Goal: Task Accomplishment & Management: Use online tool/utility

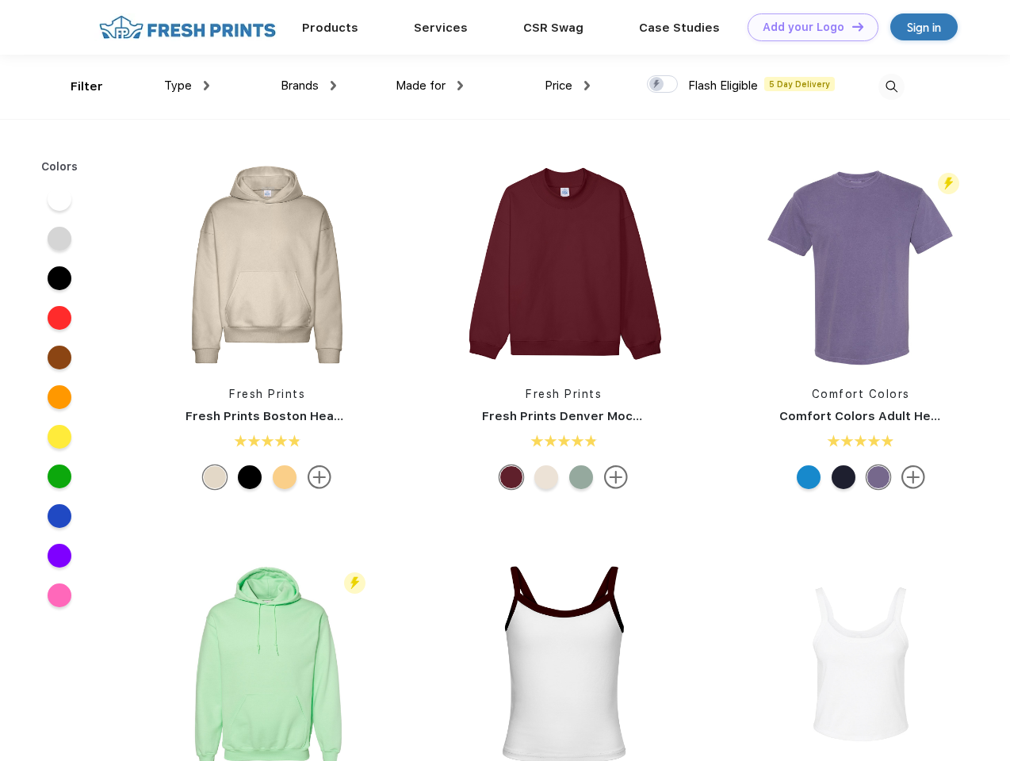
scroll to position [1, 0]
click at [807, 27] on link "Add your Logo Design Tool" at bounding box center [812, 27] width 131 height 28
click at [0, 0] on div "Design Tool" at bounding box center [0, 0] width 0 height 0
click at [850, 26] on link "Add your Logo Design Tool" at bounding box center [812, 27] width 131 height 28
click at [76, 86] on div "Filter" at bounding box center [87, 87] width 32 height 18
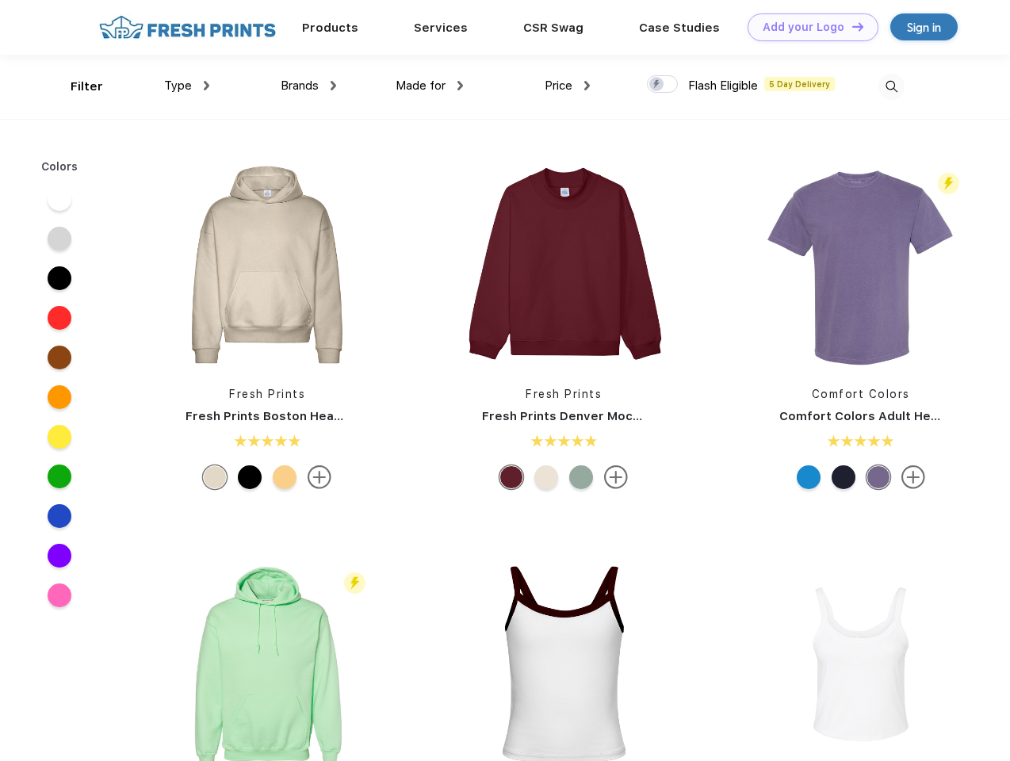
click at [187, 86] on span "Type" at bounding box center [178, 85] width 28 height 14
click at [308, 86] on span "Brands" at bounding box center [300, 85] width 38 height 14
click at [430, 86] on span "Made for" at bounding box center [420, 85] width 50 height 14
click at [567, 86] on span "Price" at bounding box center [558, 85] width 28 height 14
click at [663, 85] on div at bounding box center [662, 83] width 31 height 17
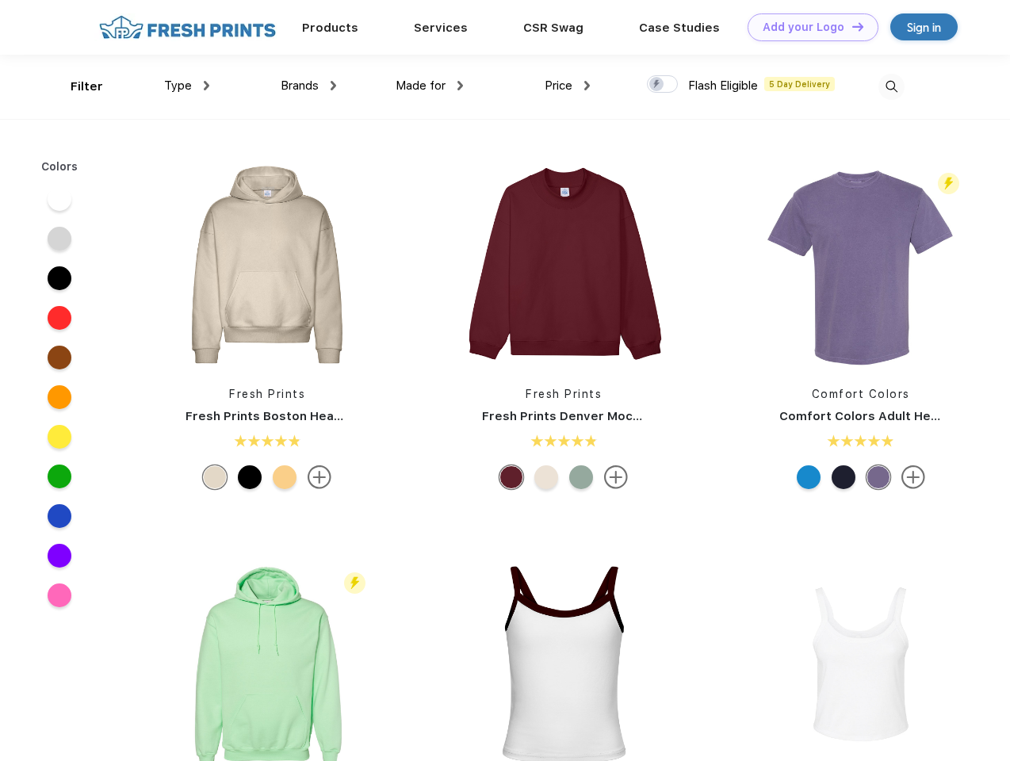
click at [657, 85] on input "checkbox" at bounding box center [652, 79] width 10 height 10
click at [891, 86] on img at bounding box center [891, 87] width 26 height 26
